Goal: Task Accomplishment & Management: Manage account settings

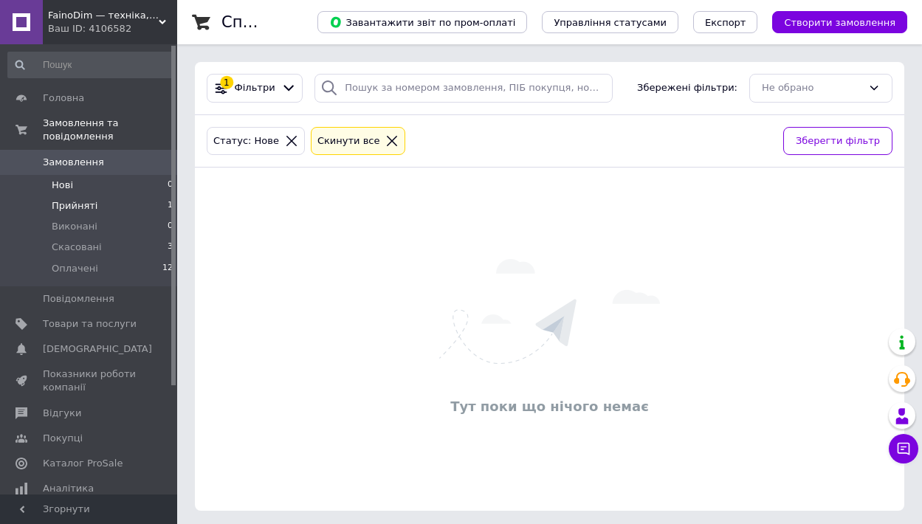
click at [93, 202] on span "Прийняті" at bounding box center [75, 205] width 46 height 13
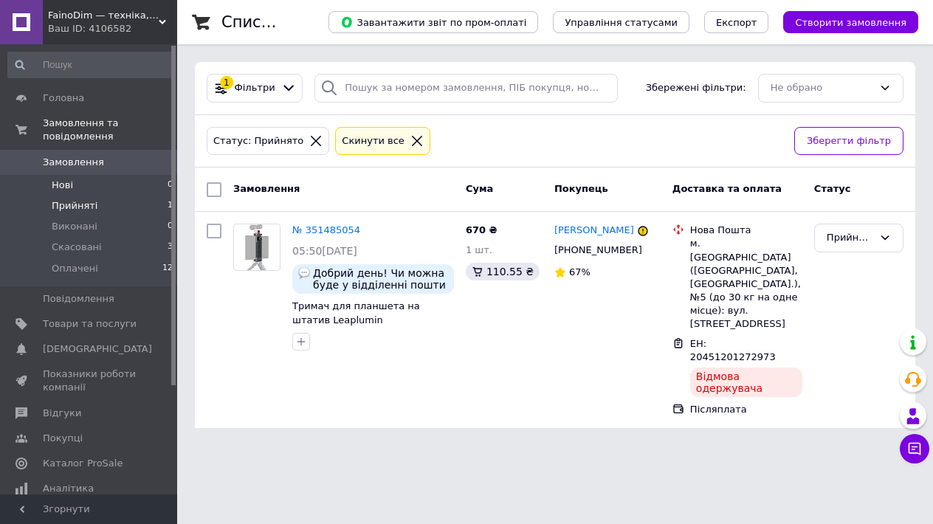
click at [76, 187] on li "Нові 0" at bounding box center [91, 185] width 182 height 21
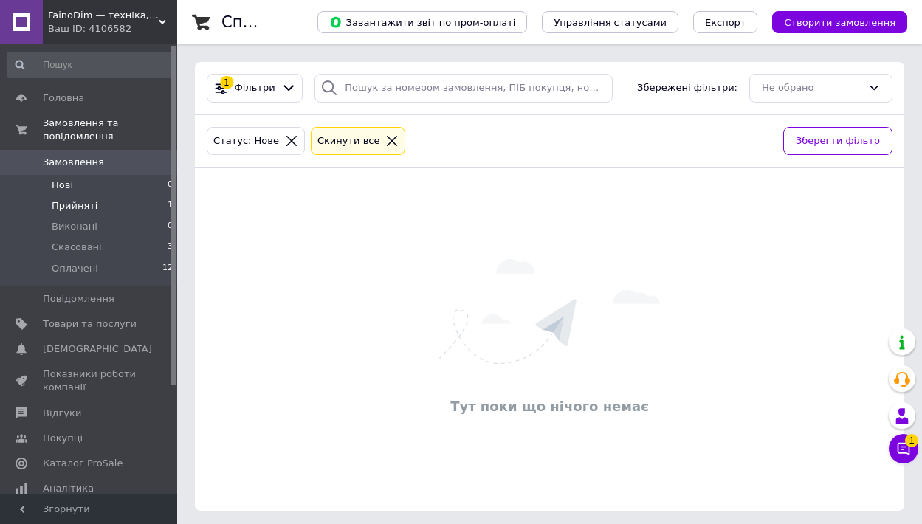
click at [59, 199] on span "Прийняті" at bounding box center [75, 205] width 46 height 13
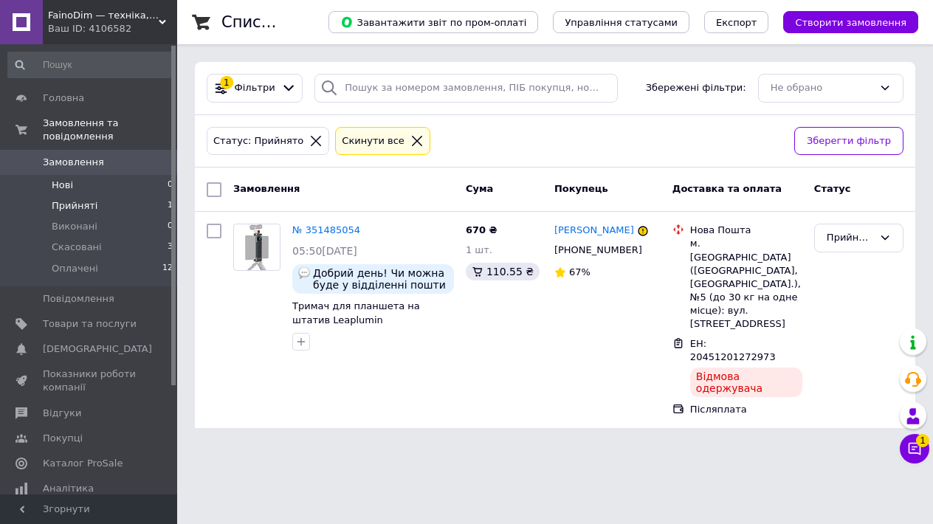
click at [75, 186] on li "Нові 0" at bounding box center [91, 185] width 182 height 21
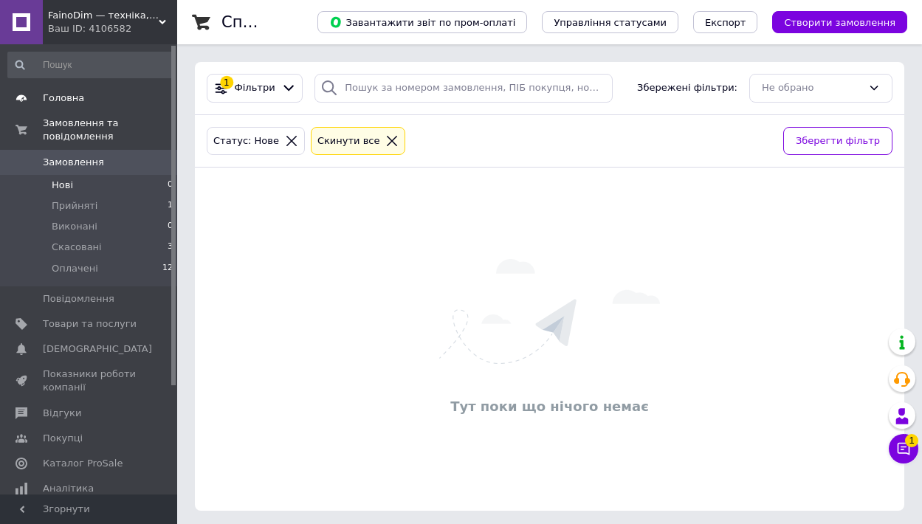
click at [98, 99] on span "Головна" at bounding box center [90, 98] width 94 height 13
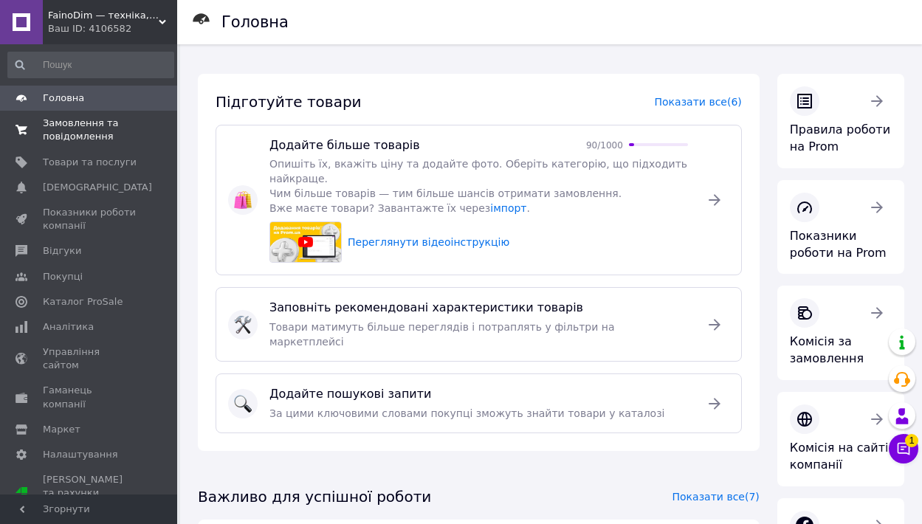
click at [89, 120] on span "Замовлення та повідомлення" at bounding box center [90, 130] width 94 height 27
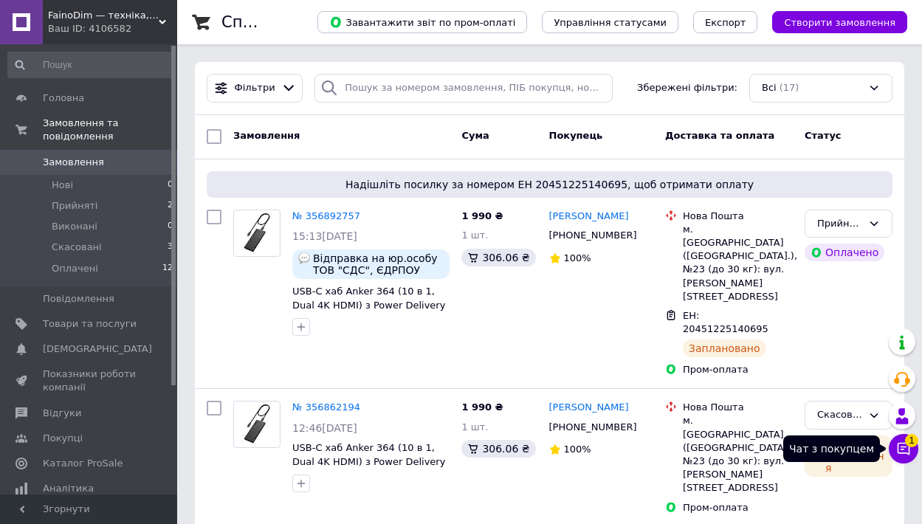
click at [911, 446] on span "1" at bounding box center [911, 440] width 13 height 13
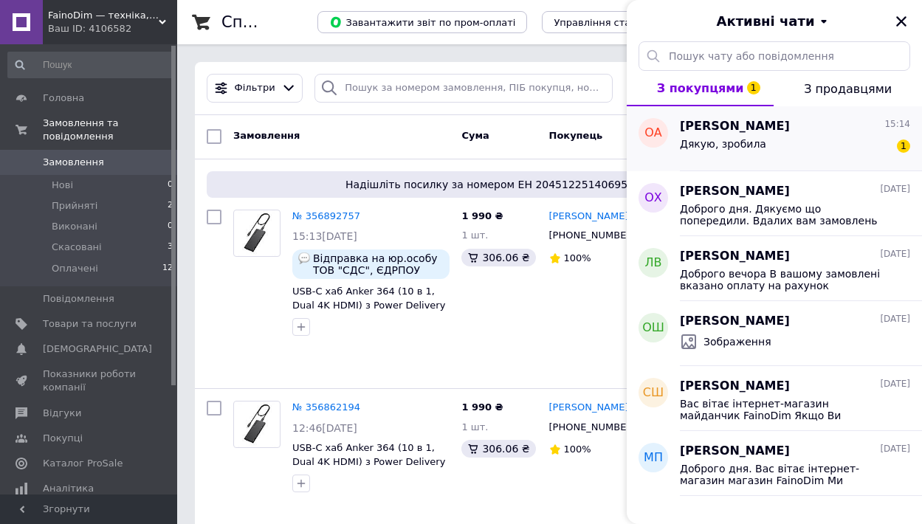
click at [827, 136] on div "Дякую, зробила 1" at bounding box center [795, 147] width 230 height 24
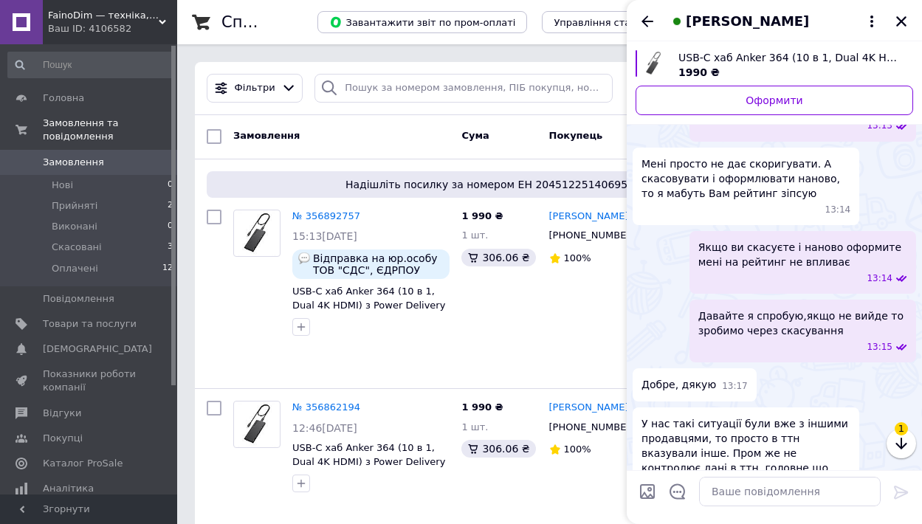
scroll to position [1839, 0]
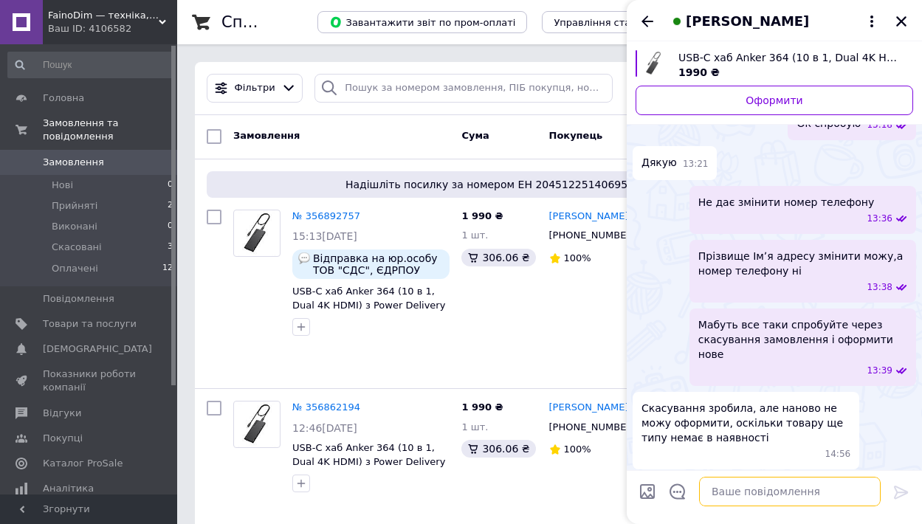
click at [739, 490] on textarea at bounding box center [790, 492] width 182 height 30
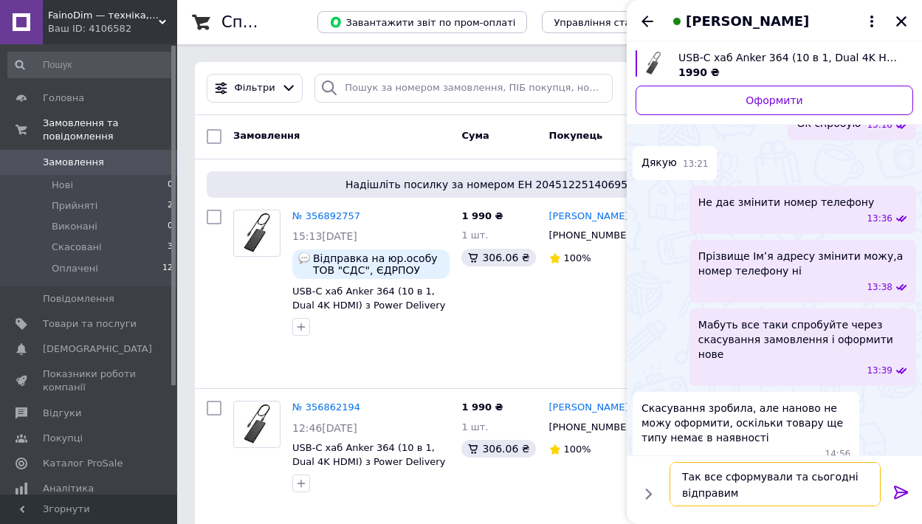
type textarea "Так все сформували та сьогодні відправимо"
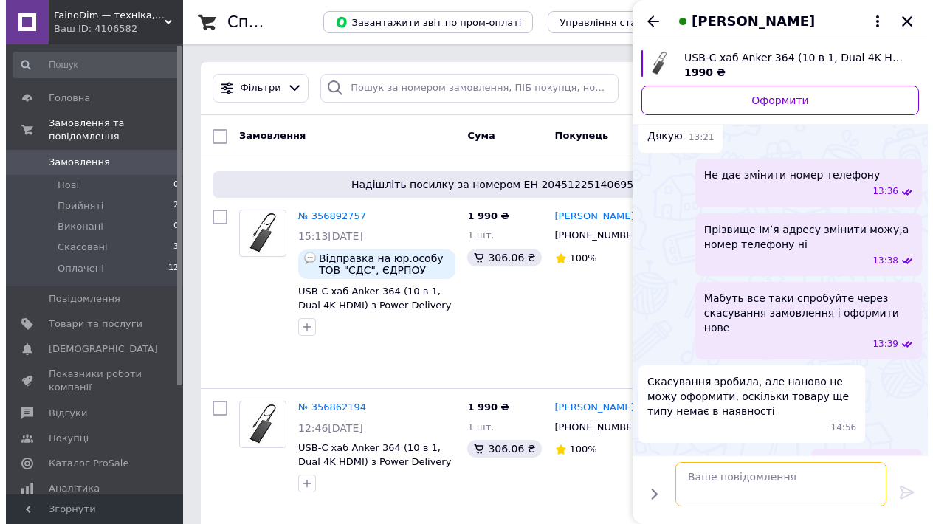
scroll to position [1881, 0]
